Goal: Register for event/course

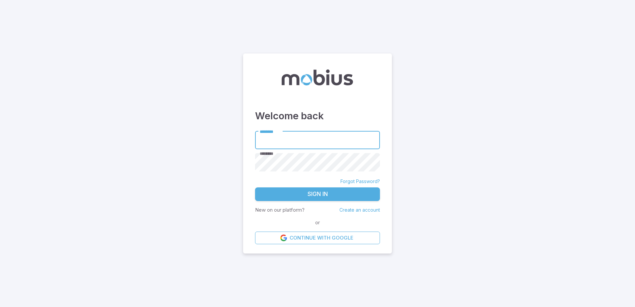
type input "*******"
click at [313, 191] on button "Sign In" at bounding box center [317, 194] width 125 height 14
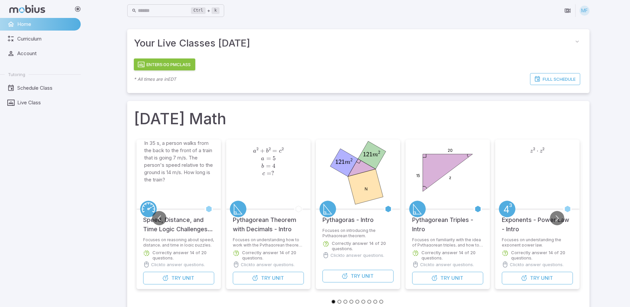
click at [195, 70] on button "Enter 5:00 PM Class" at bounding box center [164, 64] width 61 height 12
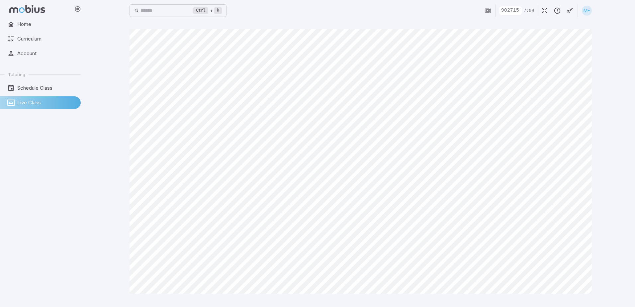
click at [628, 282] on div "Ctrl + k ​ 902715 7:00 MF Canvas actions 100 % Exit zen mode" at bounding box center [360, 153] width 549 height 307
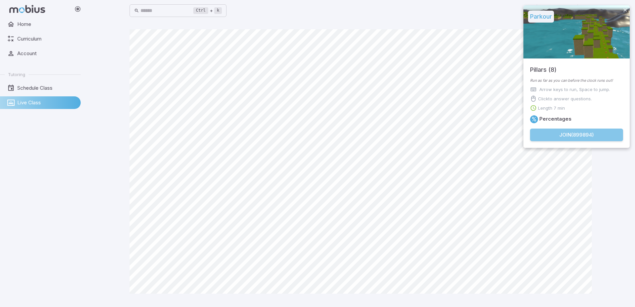
click at [567, 135] on button "Join ( 899894 )" at bounding box center [576, 135] width 93 height 13
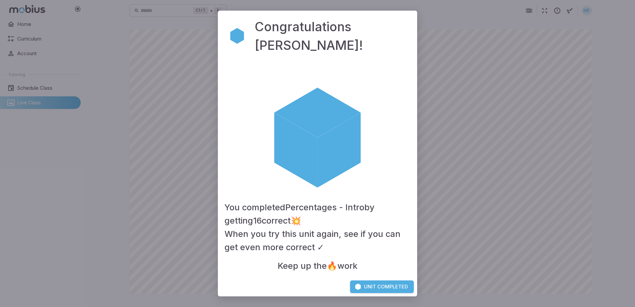
click at [369, 286] on button "Unit Completed" at bounding box center [382, 286] width 64 height 13
